Goal: Task Accomplishment & Management: Manage account settings

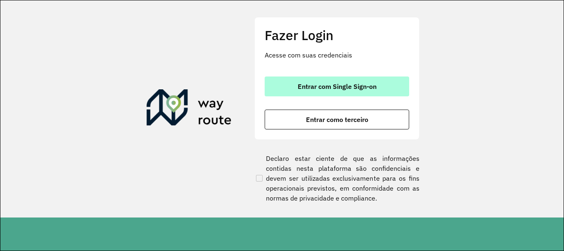
click at [356, 88] on span "Entrar com Single Sign-on" at bounding box center [337, 86] width 79 height 7
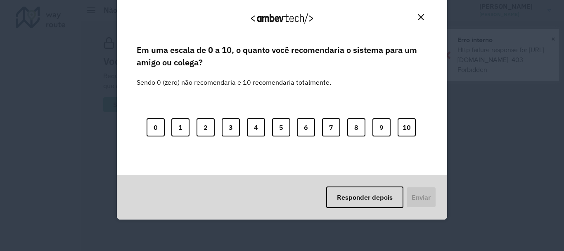
click at [422, 21] on button "Close" at bounding box center [421, 17] width 13 height 13
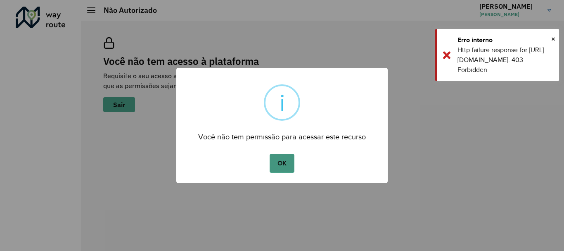
click at [283, 155] on button "OK" at bounding box center [282, 163] width 24 height 19
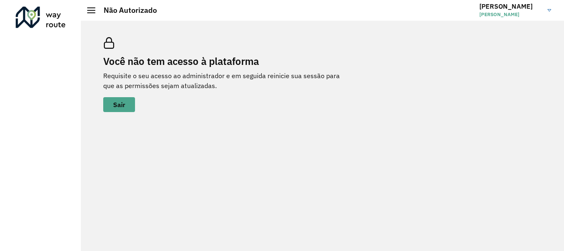
click at [517, 14] on span "Guilherme Soares" at bounding box center [510, 14] width 62 height 7
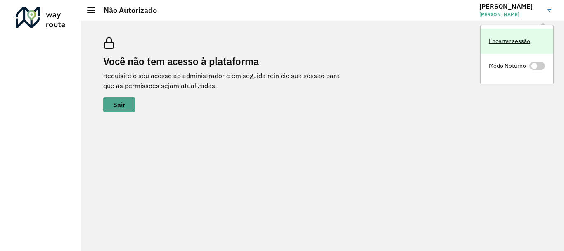
click at [518, 44] on link "Encerrar sessão" at bounding box center [517, 40] width 73 height 25
